Goal: Task Accomplishment & Management: Use online tool/utility

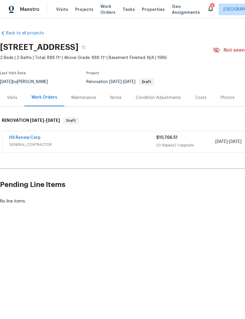
click at [167, 98] on div "Condition Adjustments" at bounding box center [158, 98] width 45 height 6
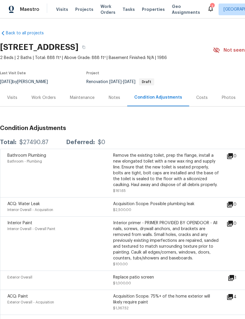
click at [44, 95] on div "Work Orders" at bounding box center [43, 98] width 24 height 6
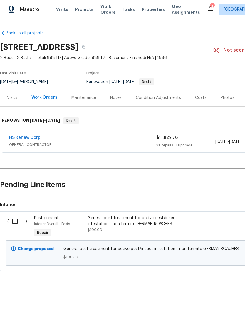
click at [16, 223] on input "checkbox" at bounding box center [17, 221] width 17 height 12
checkbox input "true"
click at [221, 303] on span "Create Work Order" at bounding box center [211, 304] width 39 height 7
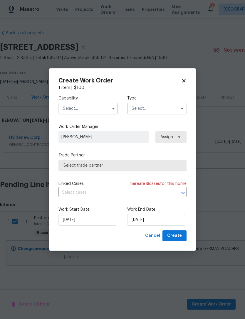
click at [67, 110] on input "text" at bounding box center [87, 109] width 59 height 12
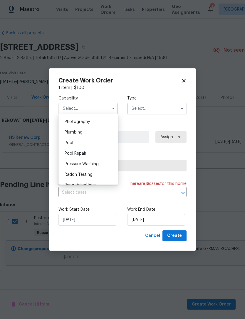
scroll to position [495, 0]
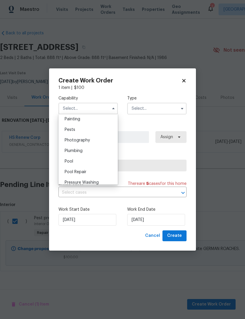
click at [67, 130] on span "Pests" at bounding box center [70, 130] width 11 height 4
type input "Pests"
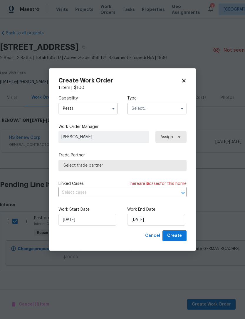
click at [158, 111] on input "text" at bounding box center [156, 109] width 59 height 12
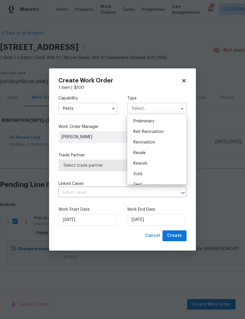
scroll to position [126, 0]
click at [165, 141] on div "Renovation" at bounding box center [156, 143] width 56 height 11
type input "Renovation"
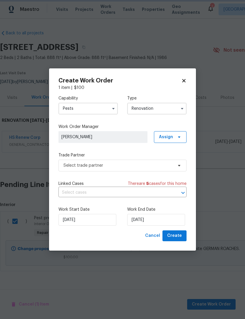
scroll to position [0, 0]
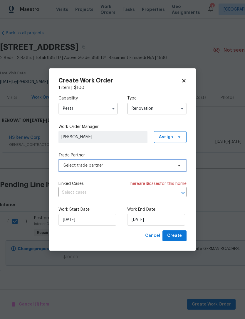
click at [65, 167] on span "Select trade partner" at bounding box center [117, 166] width 109 height 6
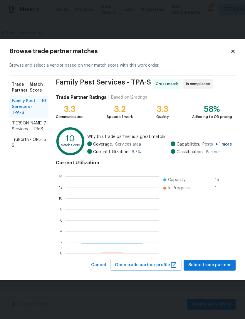
scroll to position [82, 93]
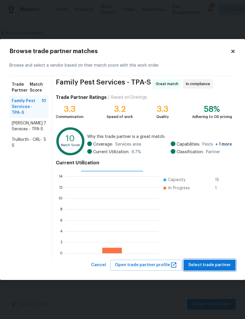
click at [206, 267] on span "Select trade partner" at bounding box center [209, 264] width 43 height 7
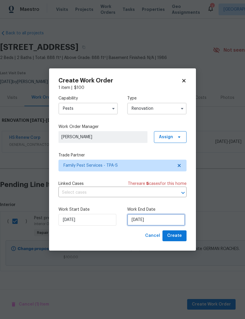
click at [167, 221] on input "[DATE]" at bounding box center [156, 220] width 58 height 12
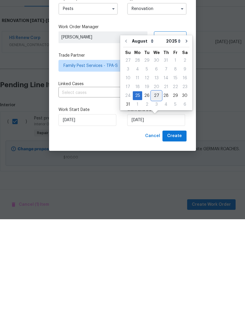
click at [156, 191] on div "27" at bounding box center [156, 195] width 10 height 8
type input "[DATE]"
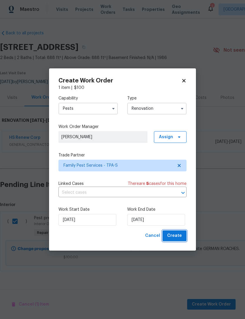
click at [177, 237] on span "Create" at bounding box center [174, 235] width 15 height 7
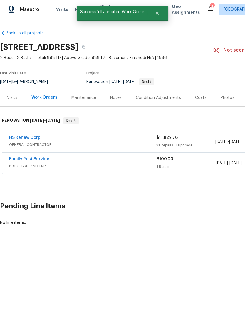
click at [21, 160] on link "Family Pest Services" at bounding box center [30, 159] width 43 height 4
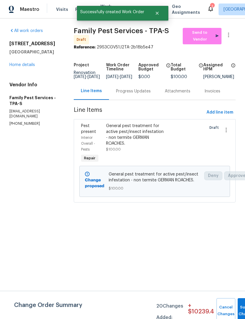
click at [136, 94] on div "Progress Updates" at bounding box center [133, 91] width 35 height 6
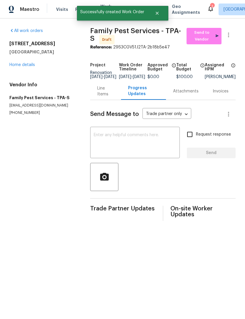
click at [161, 146] on textarea at bounding box center [135, 143] width 82 height 21
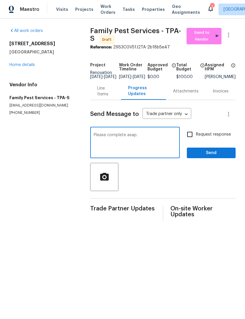
type textarea "Please complete asap."
click at [191, 137] on input "Request response" at bounding box center [189, 134] width 12 height 12
checkbox input "true"
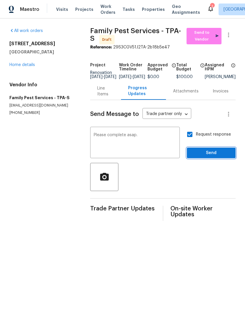
click at [204, 156] on span "Send" at bounding box center [210, 152] width 39 height 7
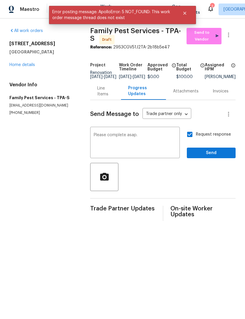
click at [98, 97] on div "Line Items" at bounding box center [105, 91] width 16 height 12
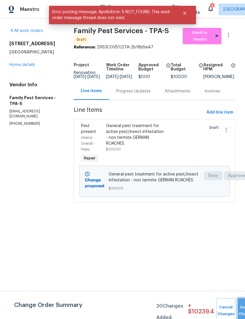
click at [237, 304] on button "Submit Changes" at bounding box center [246, 310] width 19 height 25
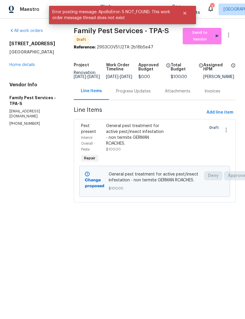
click at [17, 67] on link "Home details" at bounding box center [22, 65] width 26 height 4
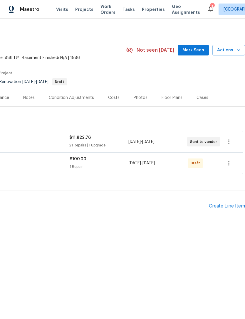
scroll to position [0, 87]
click at [229, 167] on button "button" at bounding box center [228, 163] width 14 height 14
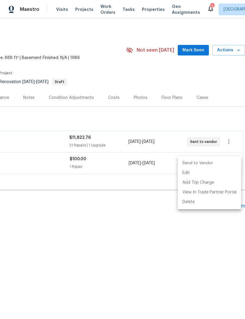
click at [218, 163] on li "Send to Vendor" at bounding box center [208, 163] width 63 height 10
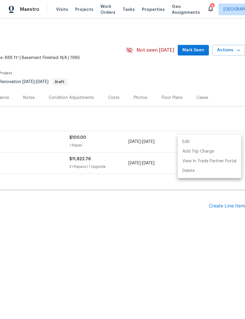
click at [193, 52] on div at bounding box center [122, 159] width 245 height 319
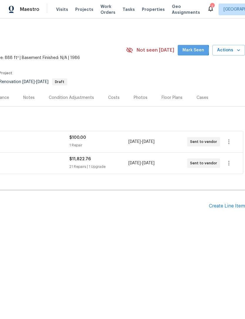
click at [194, 50] on span "Mark Seen" at bounding box center [193, 50] width 22 height 7
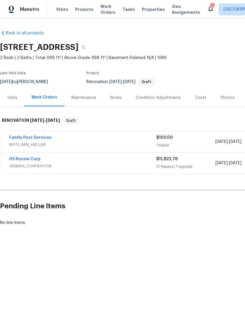
scroll to position [0, 0]
click at [16, 139] on link "Family Pest Services" at bounding box center [30, 138] width 43 height 4
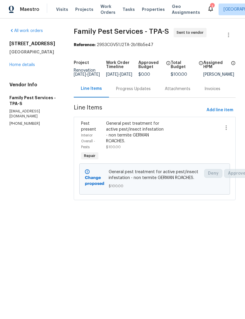
click at [138, 97] on div "Progress Updates" at bounding box center [133, 88] width 49 height 17
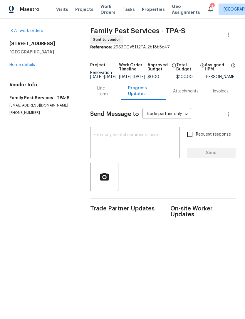
click at [150, 136] on textarea at bounding box center [135, 143] width 82 height 21
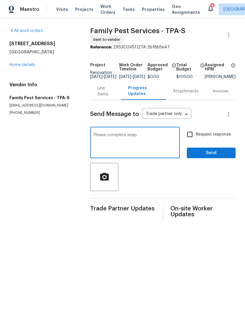
type textarea "Please complete asap."
click at [188, 136] on input "Request response" at bounding box center [189, 134] width 12 height 12
checkbox input "true"
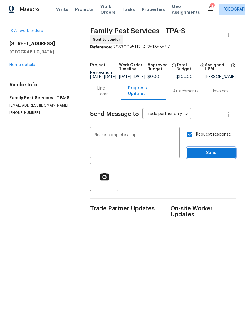
click at [210, 155] on span "Send" at bounding box center [210, 152] width 39 height 7
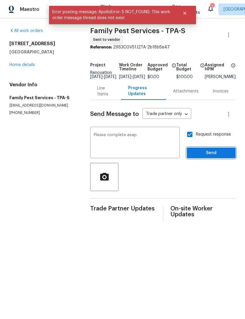
click at [223, 158] on button "Send" at bounding box center [211, 153] width 49 height 11
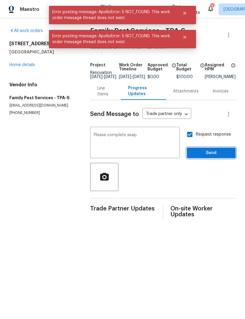
click at [223, 156] on span "Send" at bounding box center [210, 152] width 39 height 7
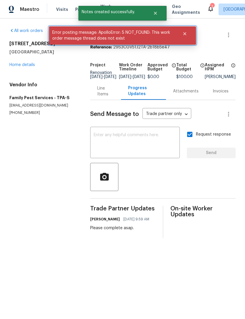
click at [188, 35] on button "Close" at bounding box center [184, 34] width 19 height 12
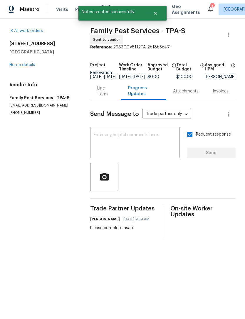
click at [21, 66] on link "Home details" at bounding box center [22, 65] width 26 height 4
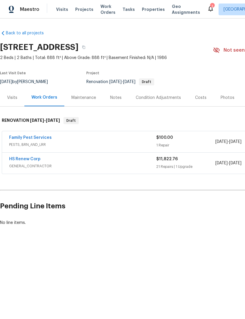
click at [201, 97] on div "Costs" at bounding box center [200, 98] width 11 height 6
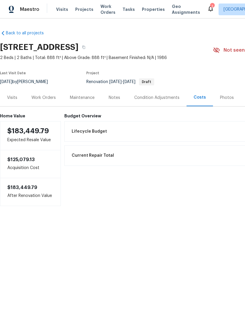
click at [40, 98] on div "Work Orders" at bounding box center [43, 98] width 24 height 6
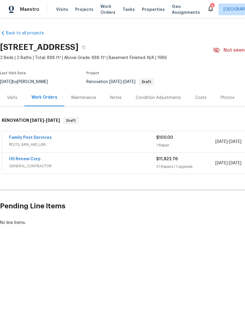
click at [19, 160] on link "HS Renew Corp" at bounding box center [24, 159] width 31 height 4
